Goal: Information Seeking & Learning: Understand process/instructions

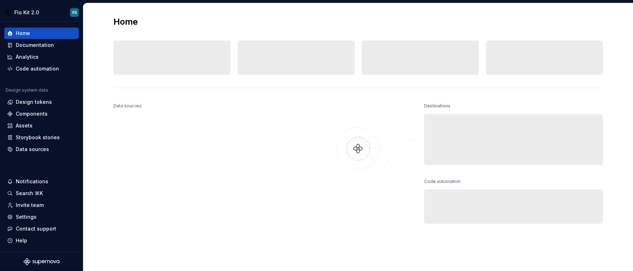
click at [505, 269] on div "Data sources Destinations Documentation Collaborate on design system documentat…" at bounding box center [358, 196] width 490 height 191
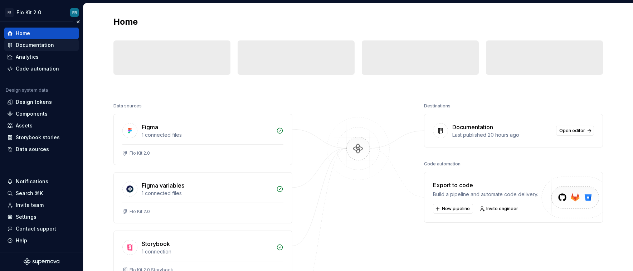
click at [45, 42] on div "Documentation" at bounding box center [35, 45] width 38 height 7
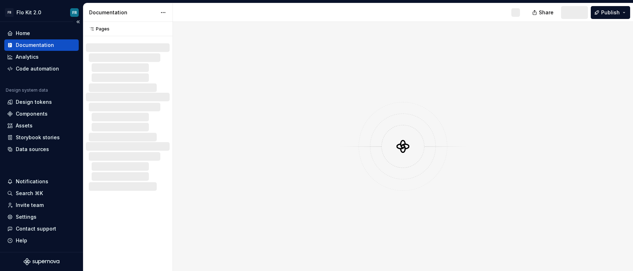
click at [45, 44] on div "Documentation" at bounding box center [35, 45] width 38 height 7
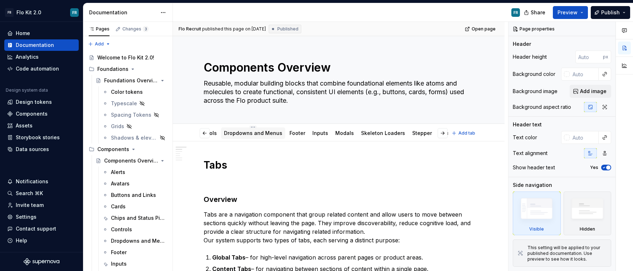
scroll to position [0, 193]
click at [253, 134] on link "Dropdowns and Menus" at bounding box center [253, 133] width 58 height 6
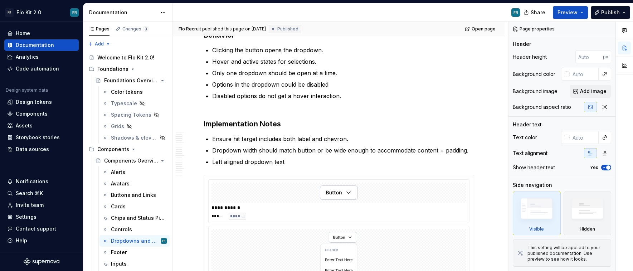
scroll to position [1349, 0]
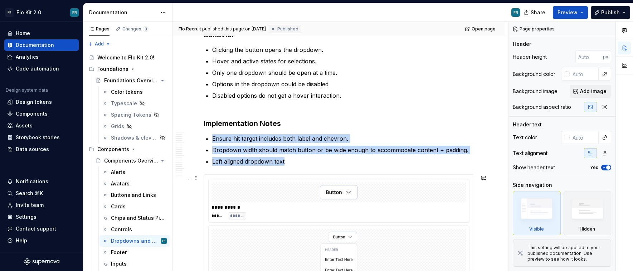
click at [343, 193] on img at bounding box center [339, 192] width 38 height 14
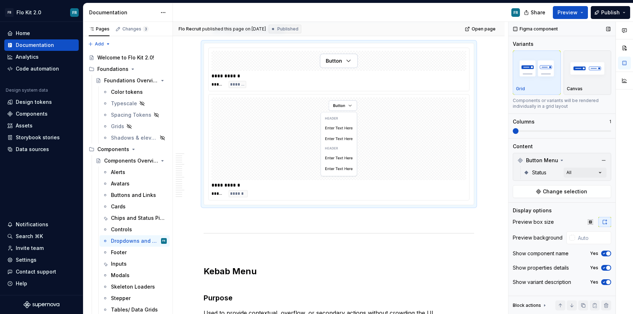
scroll to position [0, 0]
type textarea "*"
